Goal: Book appointment/travel/reservation

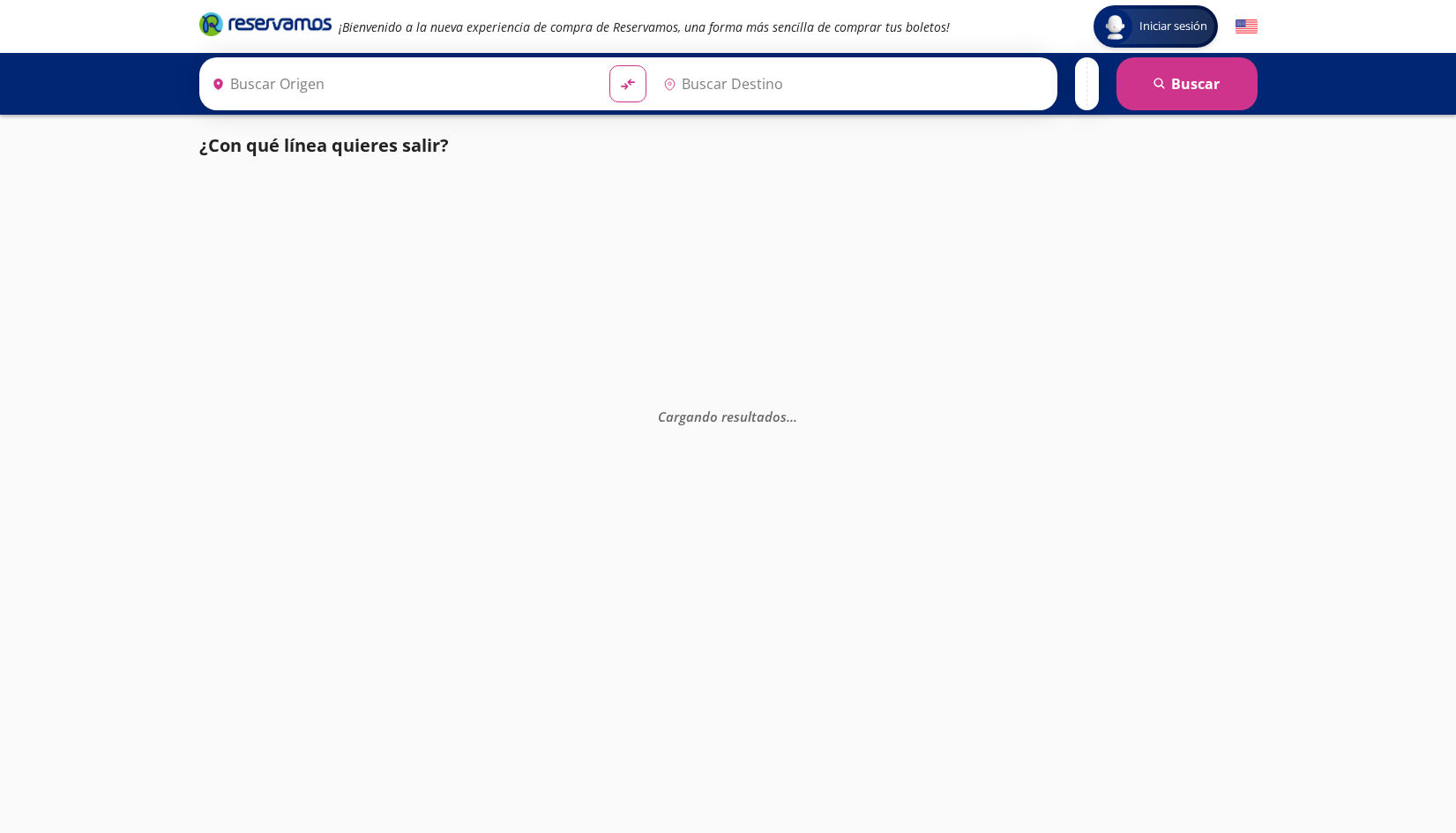
type input "Santiago de Querétaro, [GEOGRAPHIC_DATA]"
type input "[GEOGRAPHIC_DATA][PERSON_NAME], [GEOGRAPHIC_DATA][PERSON_NAME]"
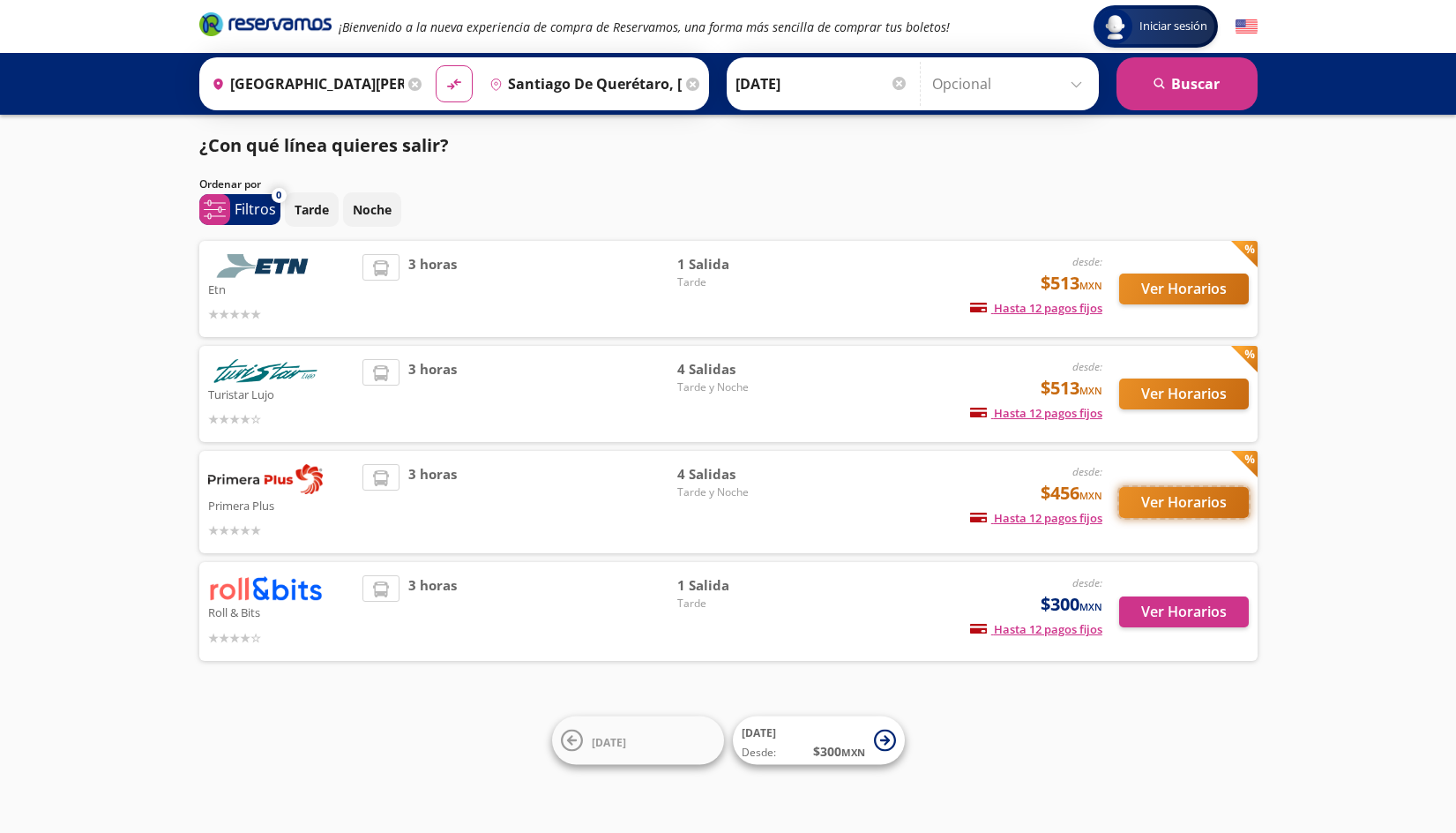
click at [1181, 504] on button "Ver Horarios" at bounding box center [1184, 502] width 129 height 31
click at [1181, 289] on button "Ver Horarios" at bounding box center [1184, 289] width 129 height 31
click at [1191, 392] on button "Ver Horarios" at bounding box center [1184, 393] width 129 height 31
click at [1168, 611] on button "Ver Horarios" at bounding box center [1184, 611] width 129 height 31
